Goal: Transaction & Acquisition: Purchase product/service

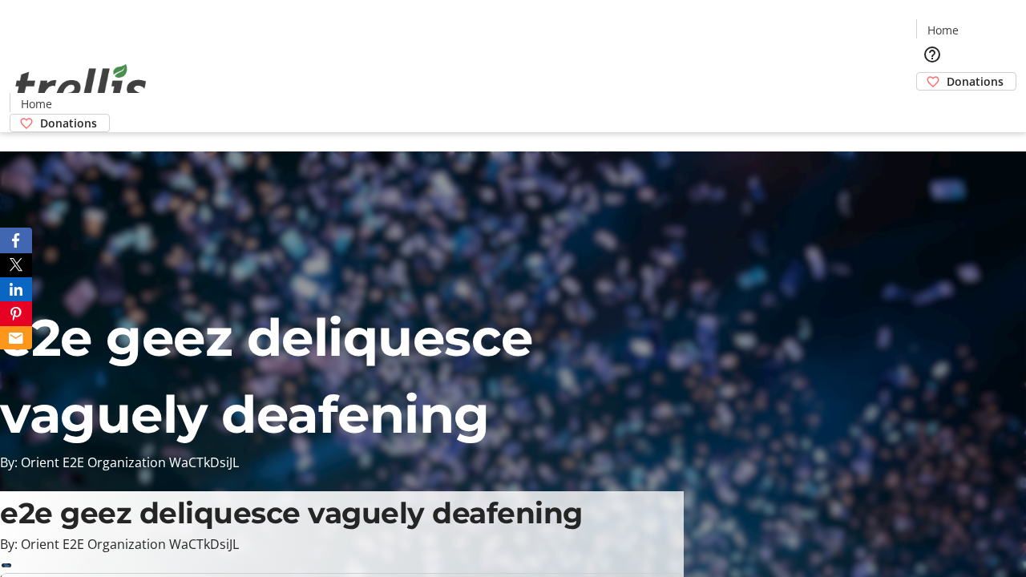
click at [980, 24] on span "Sign Up" at bounding box center [987, 22] width 46 height 19
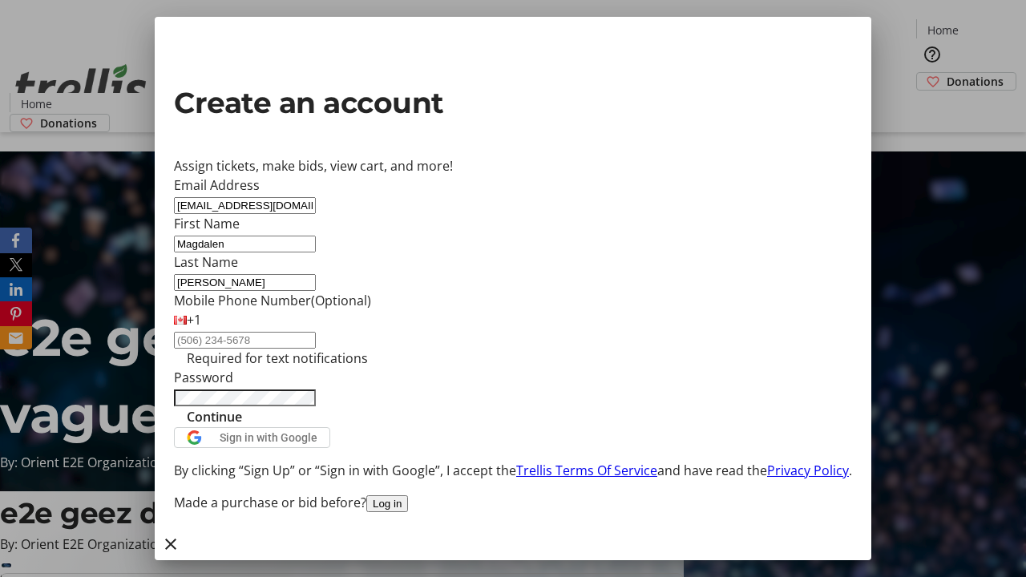
type input "[PERSON_NAME]"
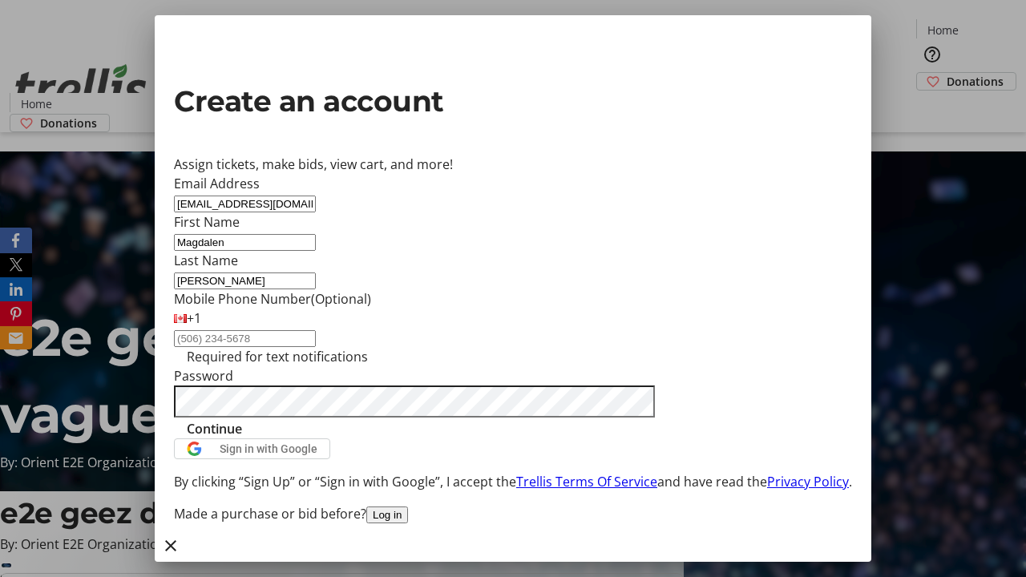
click at [242, 439] on span "Continue" at bounding box center [214, 428] width 55 height 19
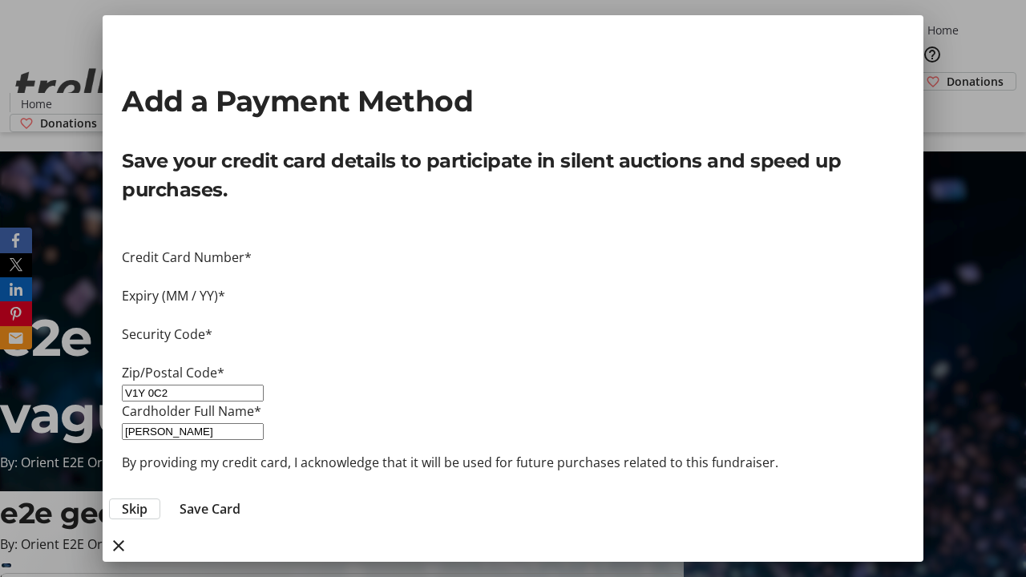
type input "V1Y 0C2"
click at [240, 499] on span "Save Card" at bounding box center [210, 508] width 61 height 19
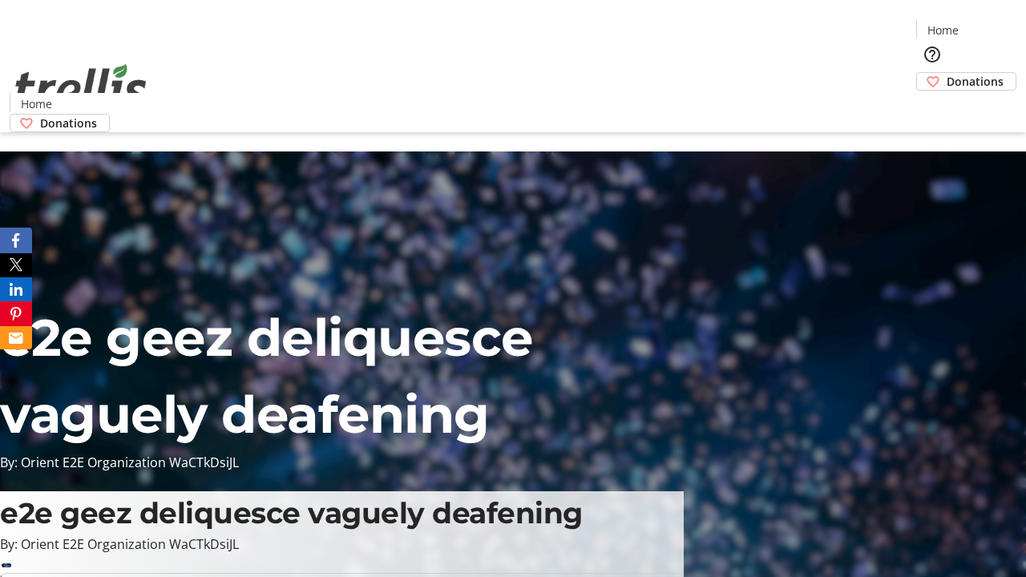
click at [947, 73] on span "Donations" at bounding box center [975, 81] width 57 height 17
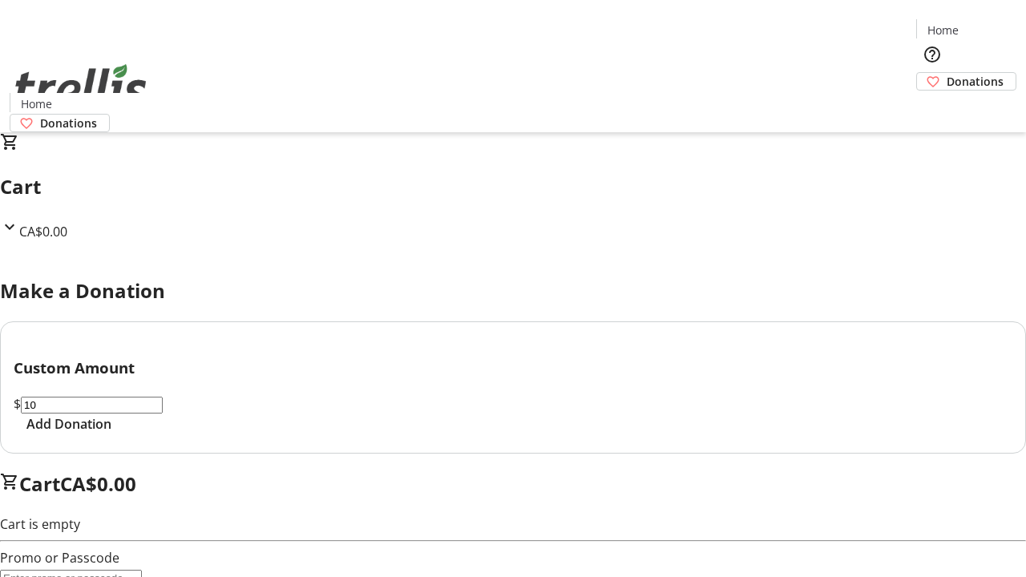
click at [111, 434] on span "Add Donation" at bounding box center [68, 423] width 85 height 19
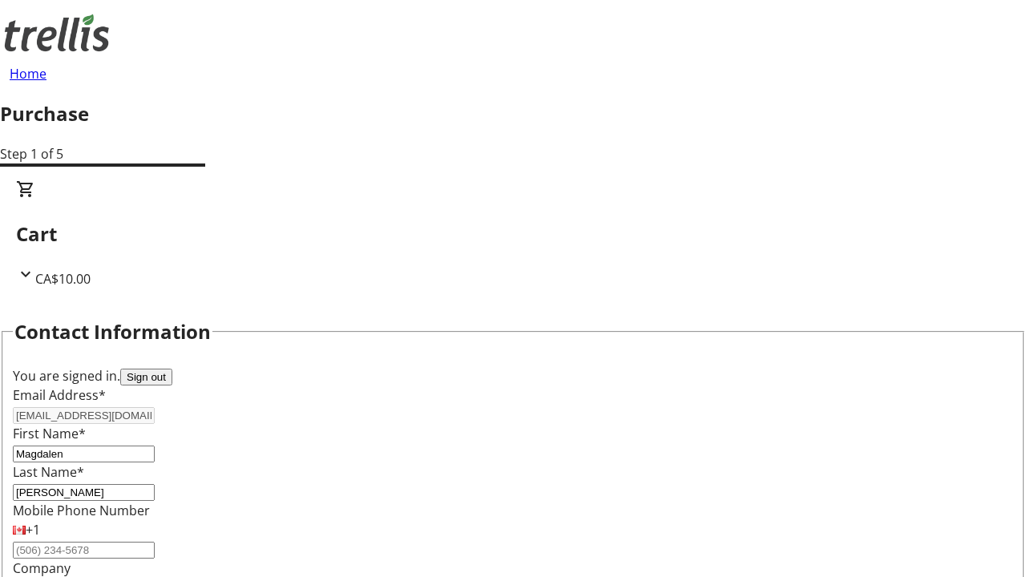
select select "CA"
select select "BC"
type input "Kelowna"
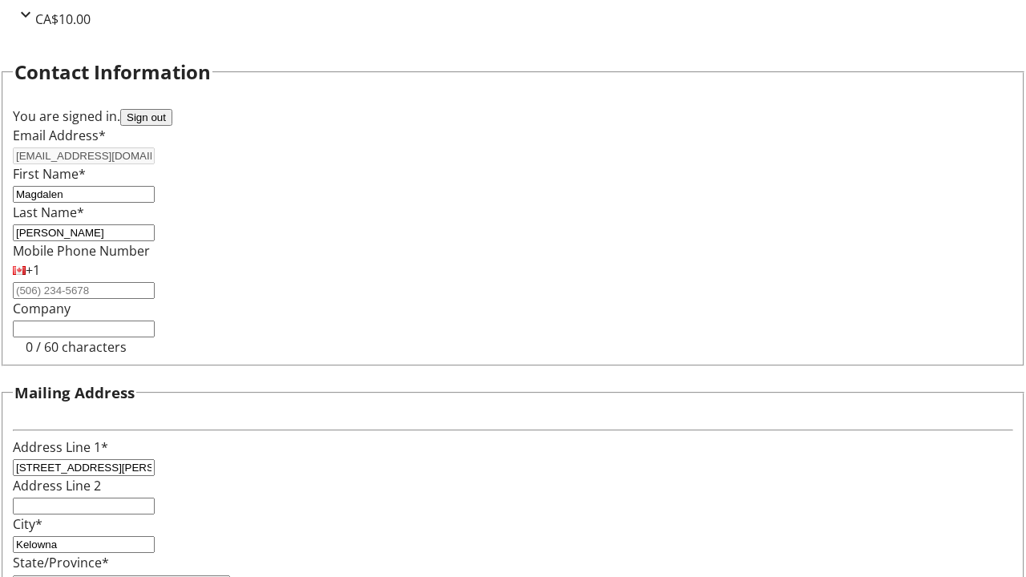
type input "V1Y 0C2"
